Goal: Book appointment/travel/reservation

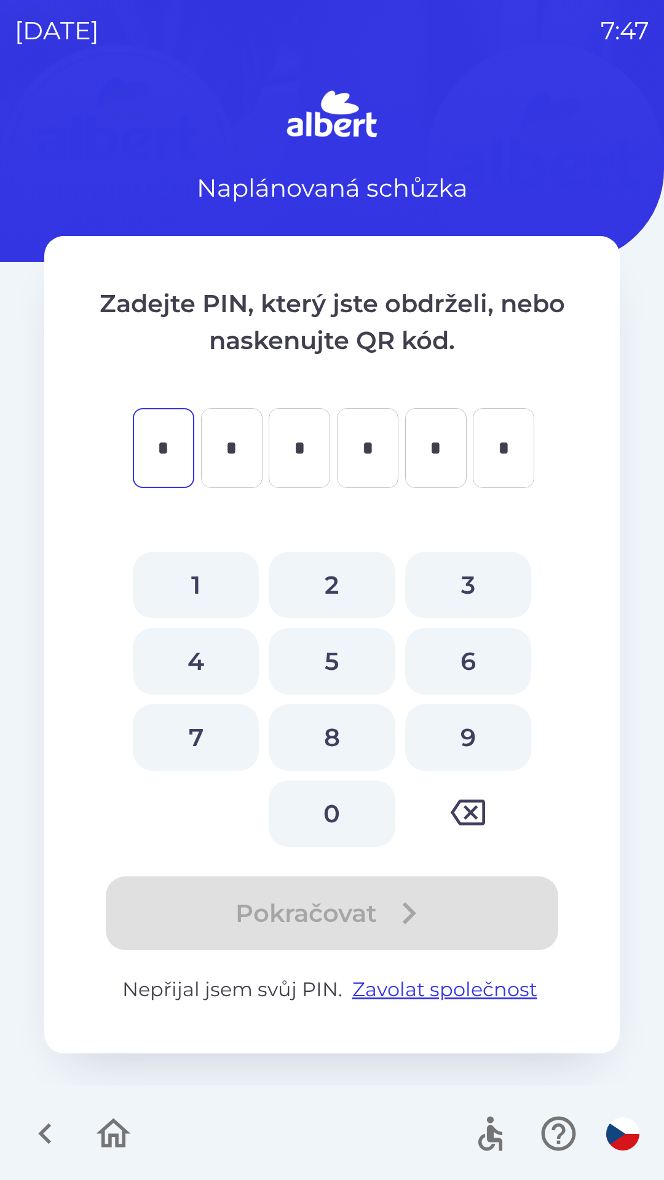
click at [183, 667] on button "4" at bounding box center [196, 661] width 126 height 66
type input "*"
click at [463, 730] on button "9" at bounding box center [468, 737] width 126 height 66
type input "*"
click at [459, 731] on button "9" at bounding box center [468, 737] width 126 height 66
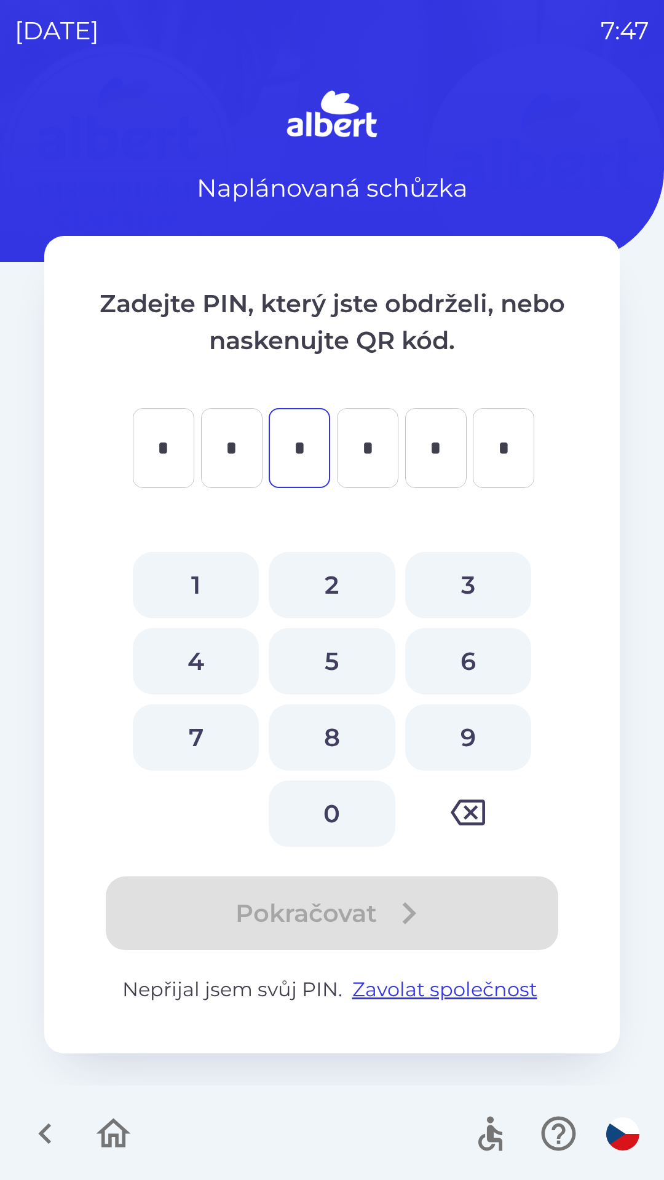
type input "*"
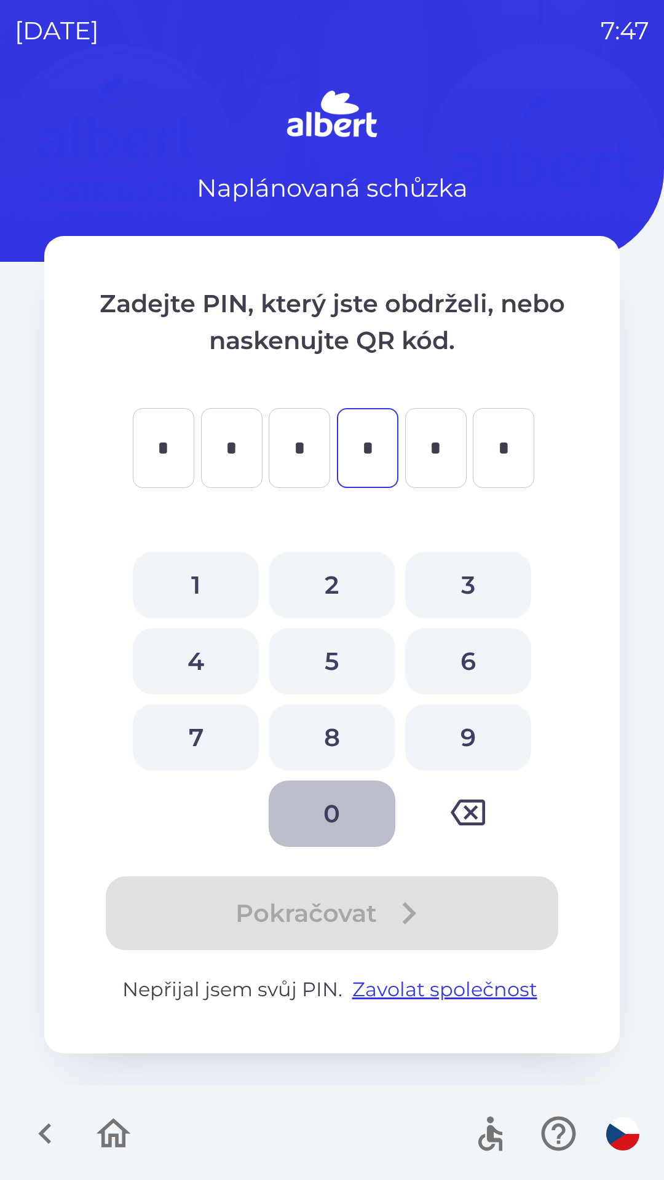
click at [333, 817] on button "0" at bounding box center [332, 814] width 126 height 66
type input "*"
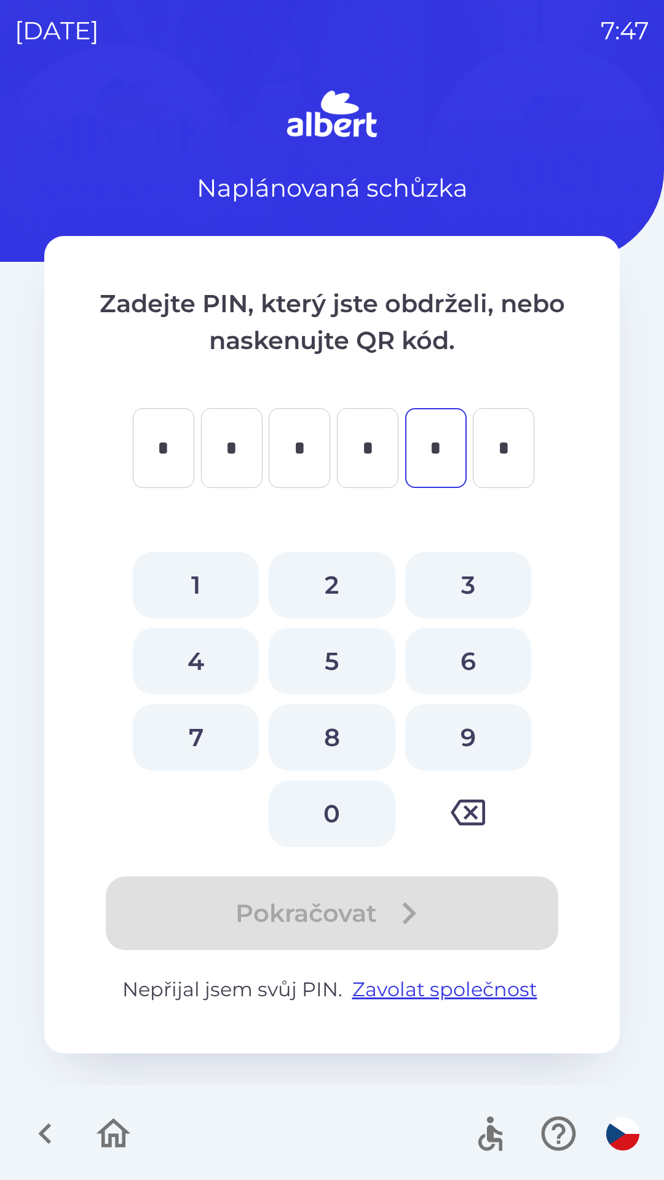
click at [203, 592] on button "1" at bounding box center [196, 585] width 126 height 66
type input "*"
click at [198, 591] on button "1" at bounding box center [196, 585] width 126 height 66
type input "*"
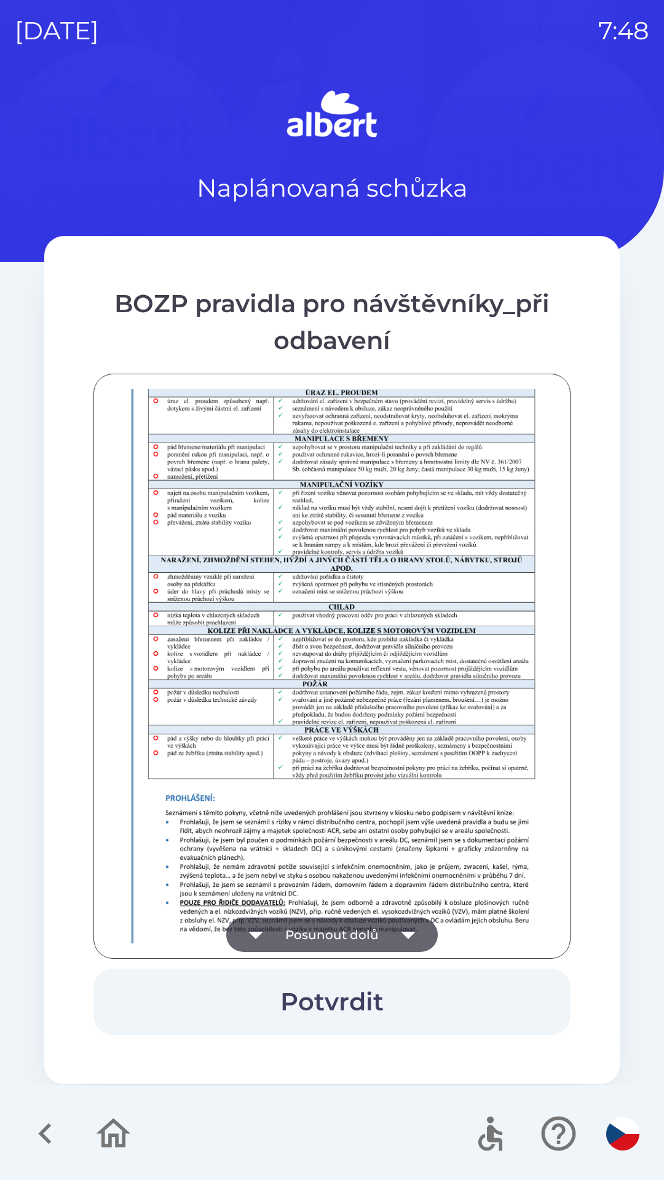
scroll to position [863, 0]
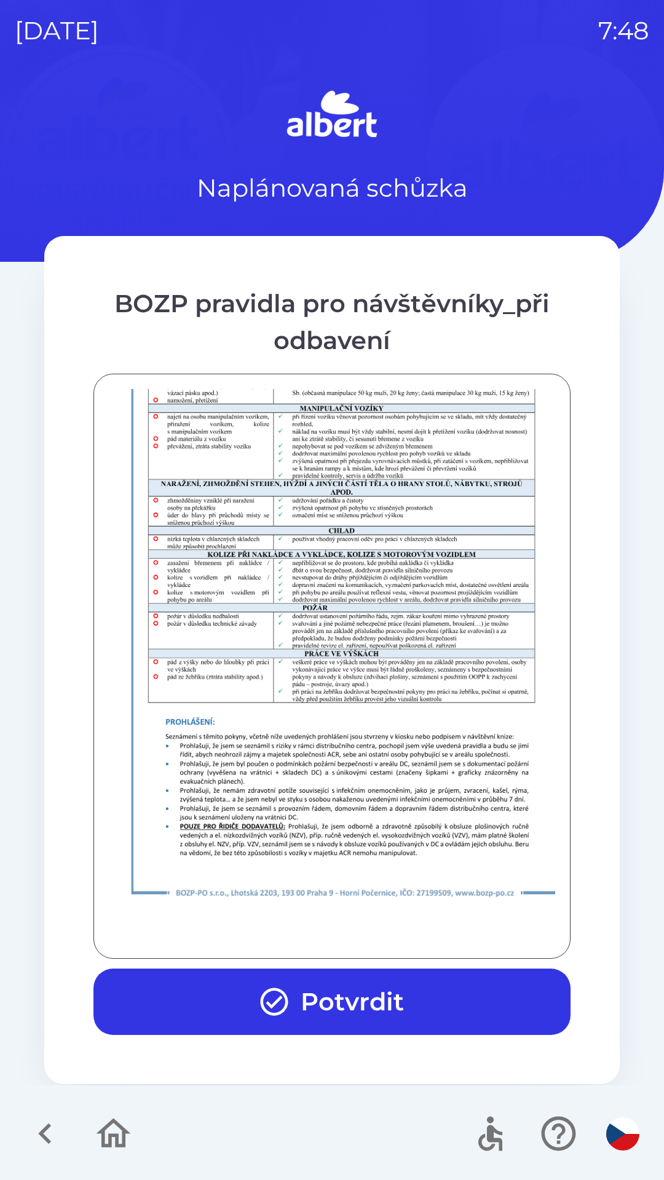
click at [348, 1002] on button "Potvrdit" at bounding box center [331, 1002] width 477 height 66
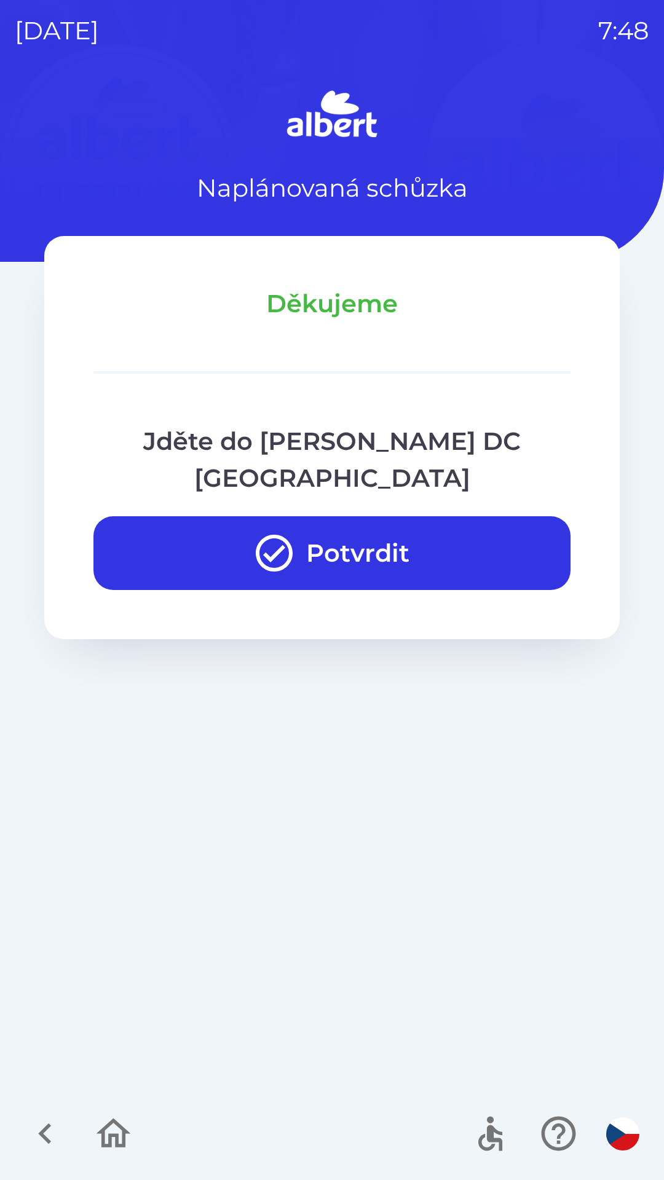
click at [385, 530] on button "Potvrdit" at bounding box center [331, 553] width 477 height 74
